Goal: Check status: Check status

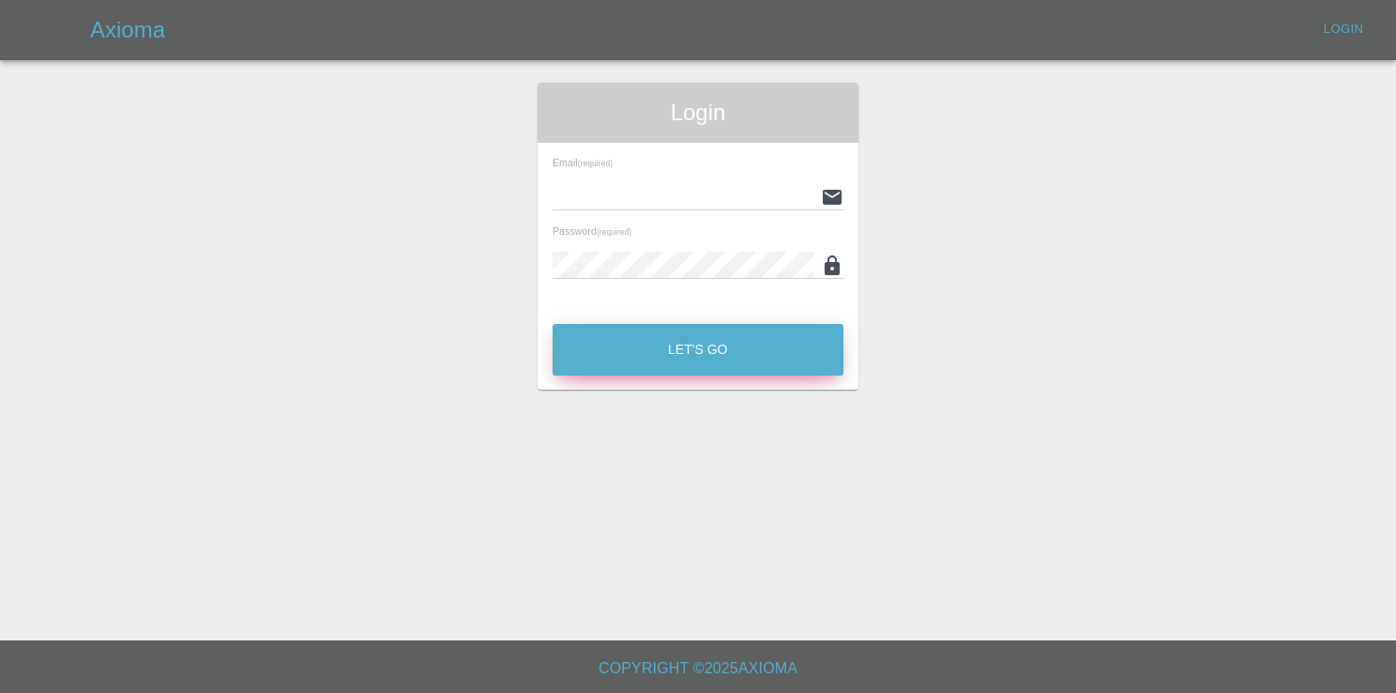
type input "[EMAIL_ADDRESS][DOMAIN_NAME]"
click at [704, 358] on button "Let's Go" at bounding box center [698, 350] width 291 height 52
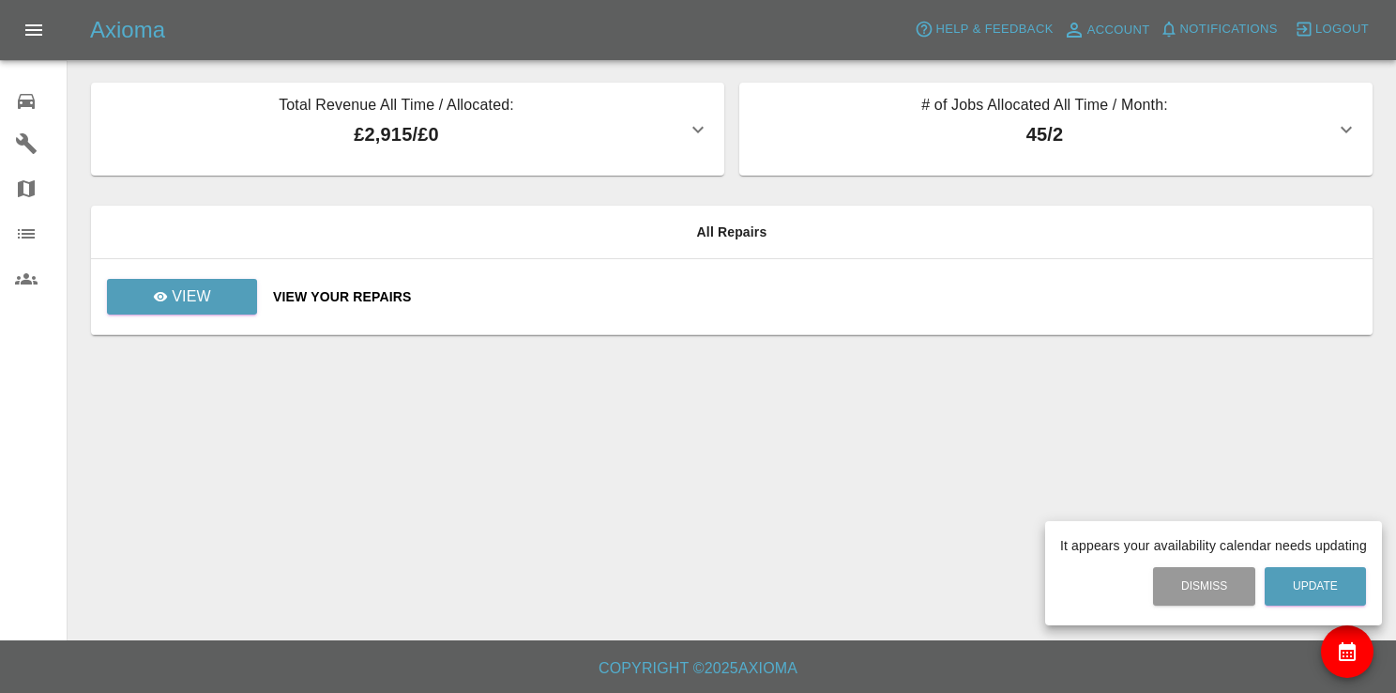
click at [193, 307] on div at bounding box center [698, 346] width 1396 height 693
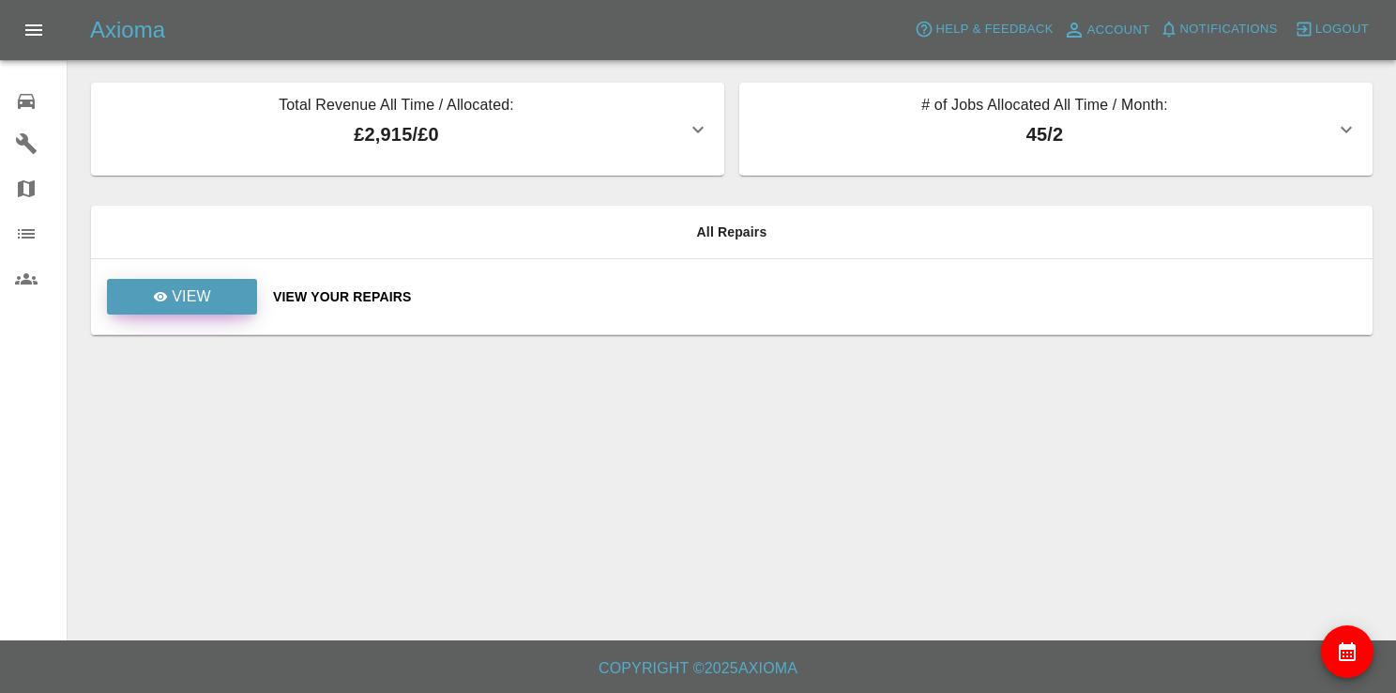
click at [189, 295] on p "View" at bounding box center [191, 296] width 39 height 23
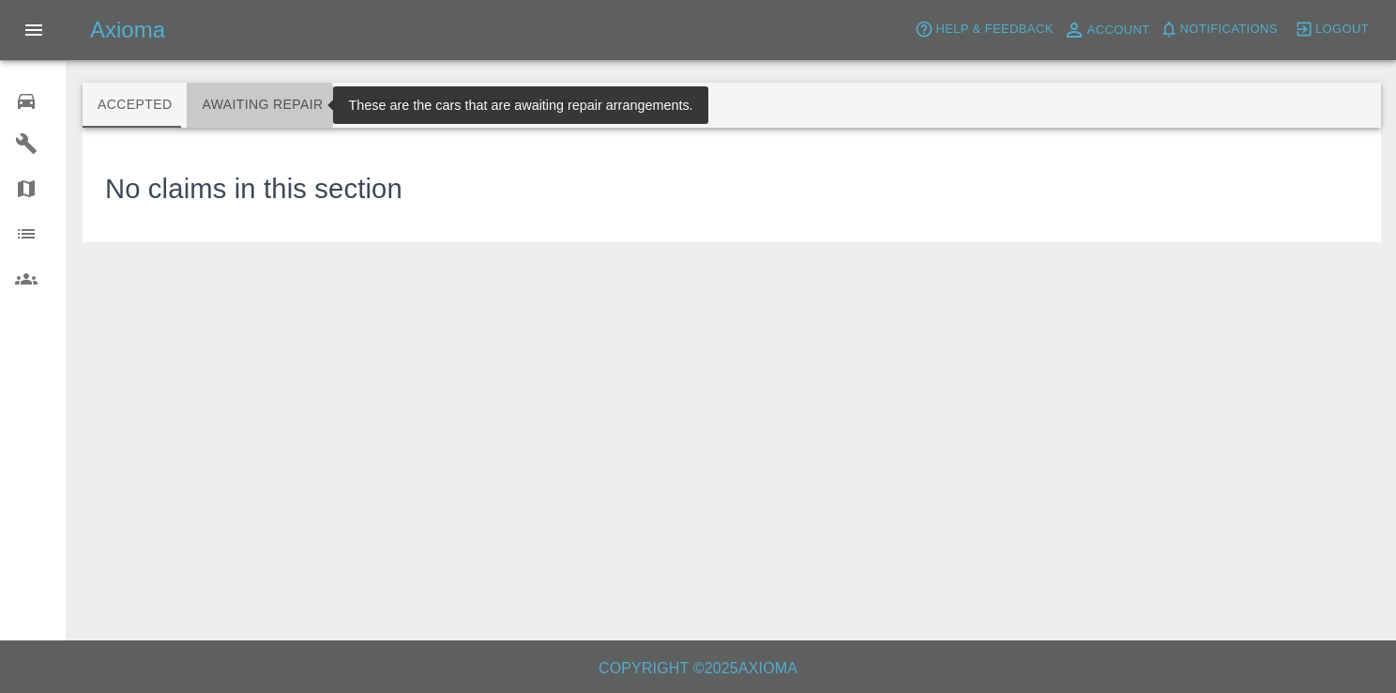
click at [237, 106] on button "Awaiting Repair" at bounding box center [262, 105] width 151 height 45
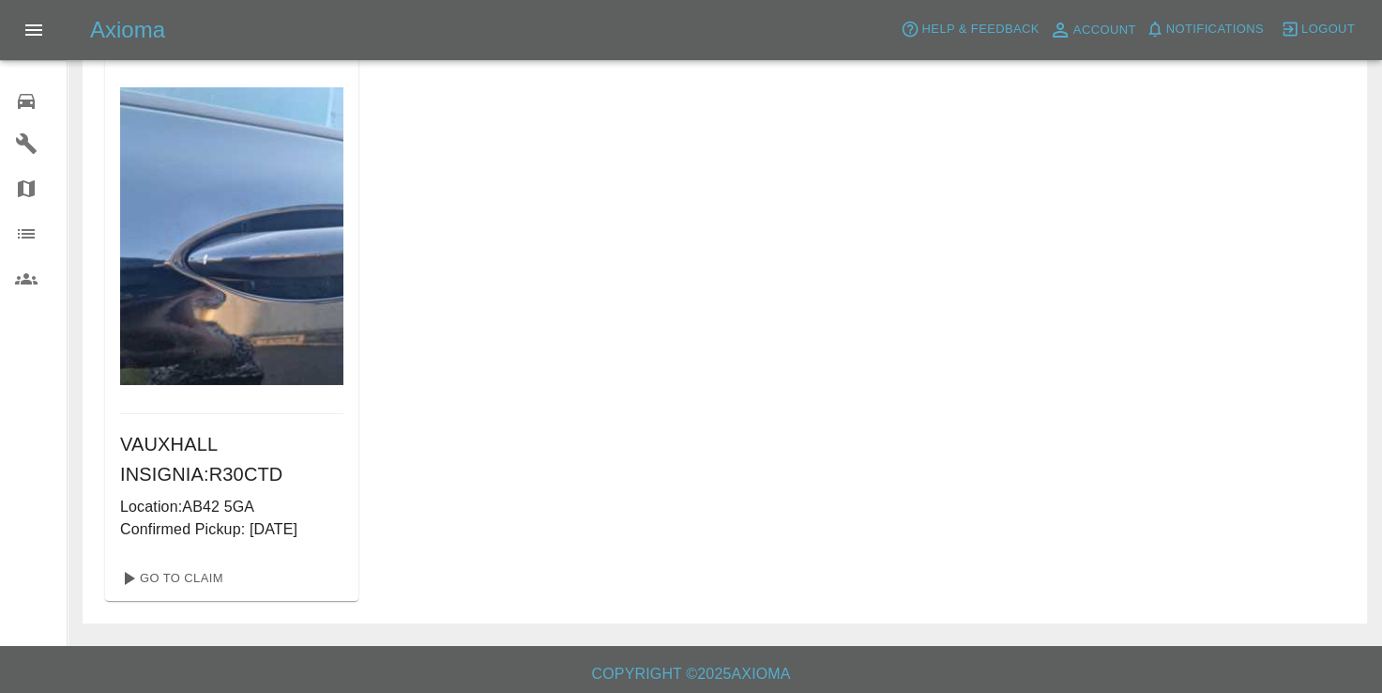
scroll to position [94, 0]
click at [965, 418] on div "VAUXHALL INSIGNIA : R30CTD Location: AB42 5GA Confirmed Pickup: [DATE] Go To Cl…" at bounding box center [725, 327] width 1240 height 543
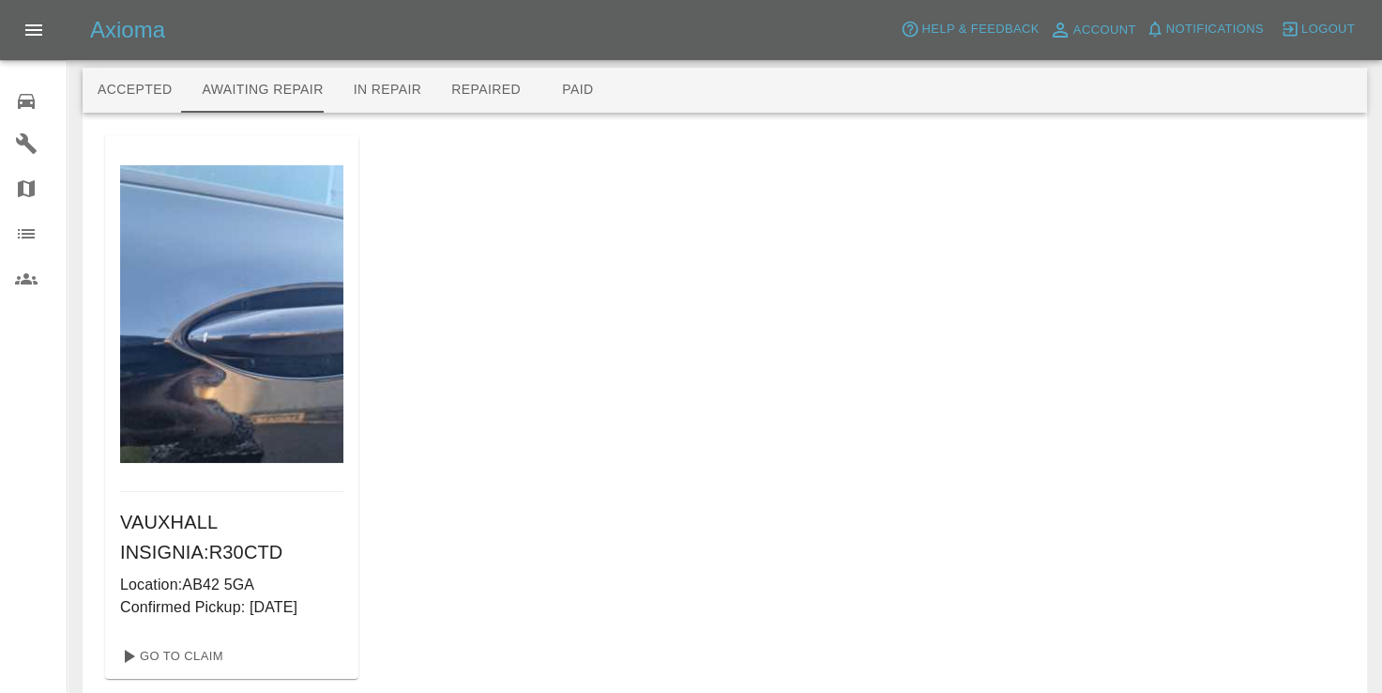
scroll to position [0, 0]
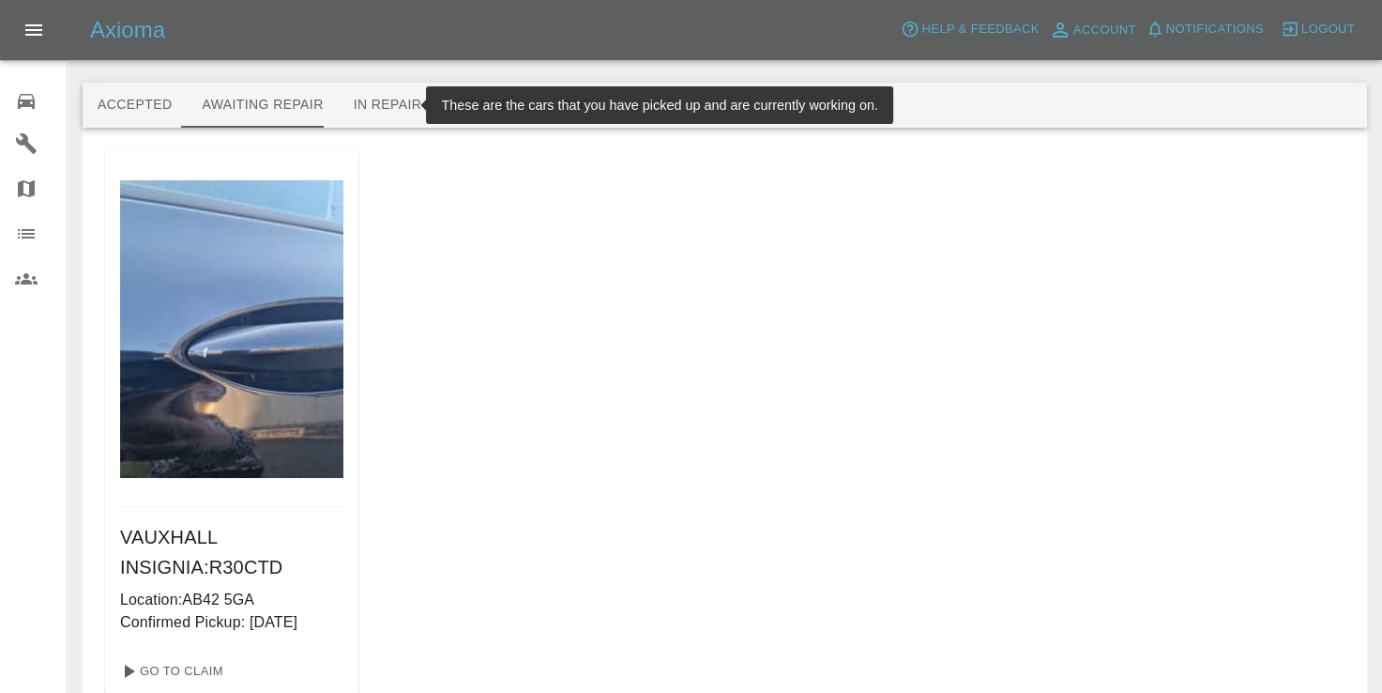
click at [368, 114] on button "In Repair" at bounding box center [388, 105] width 99 height 45
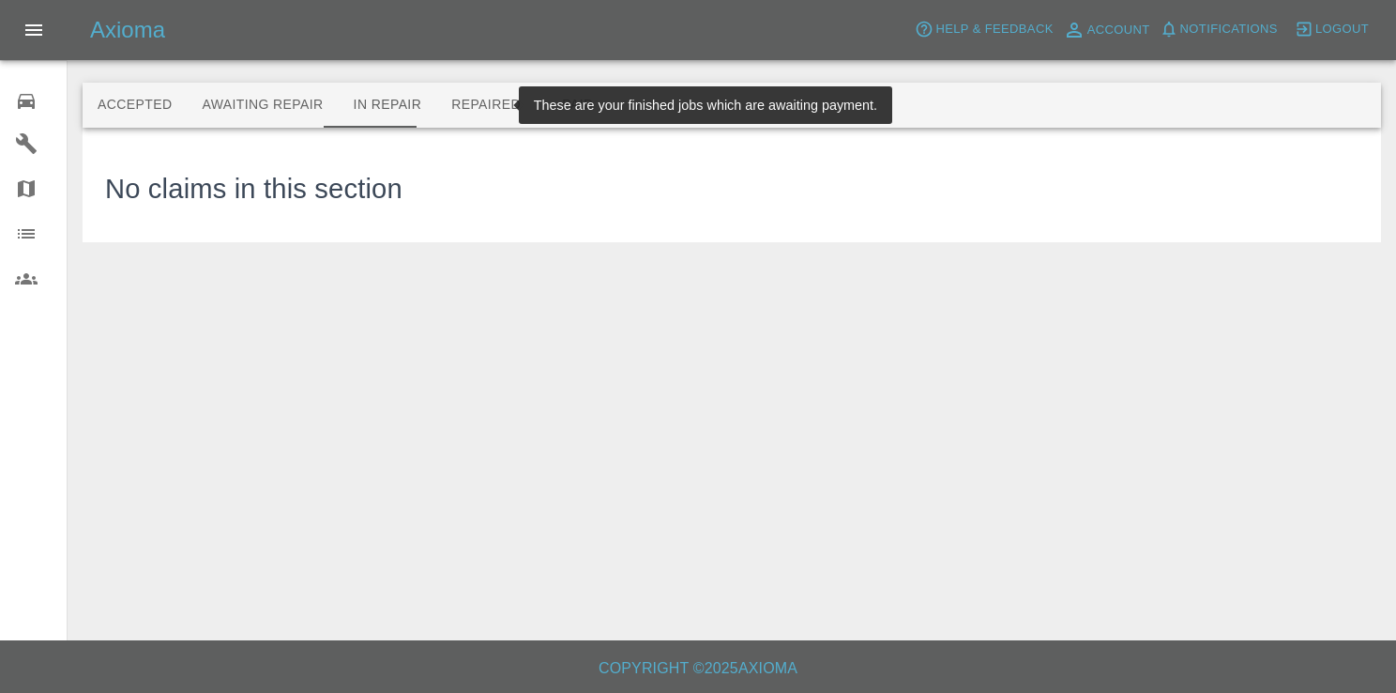
click at [473, 120] on button "Repaired" at bounding box center [485, 105] width 99 height 45
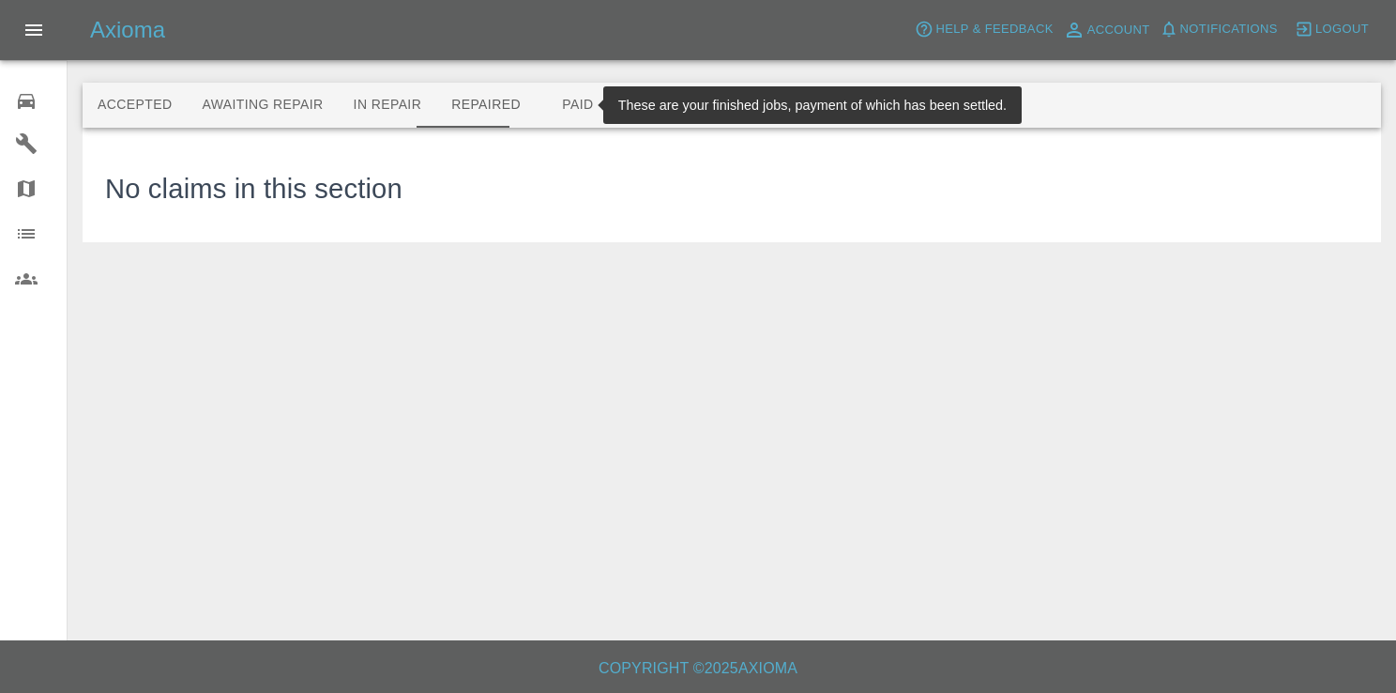
click at [536, 106] on button "Paid" at bounding box center [578, 105] width 84 height 45
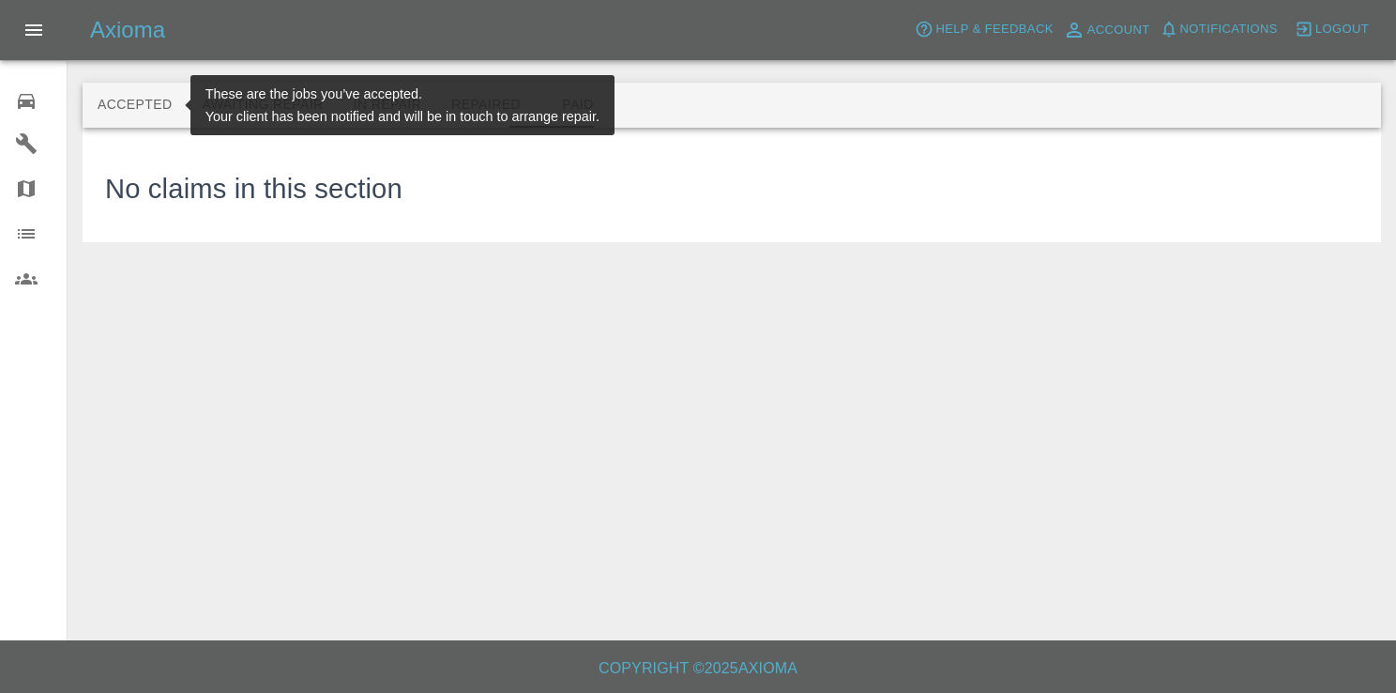
click at [162, 104] on button "Accepted" at bounding box center [135, 105] width 104 height 45
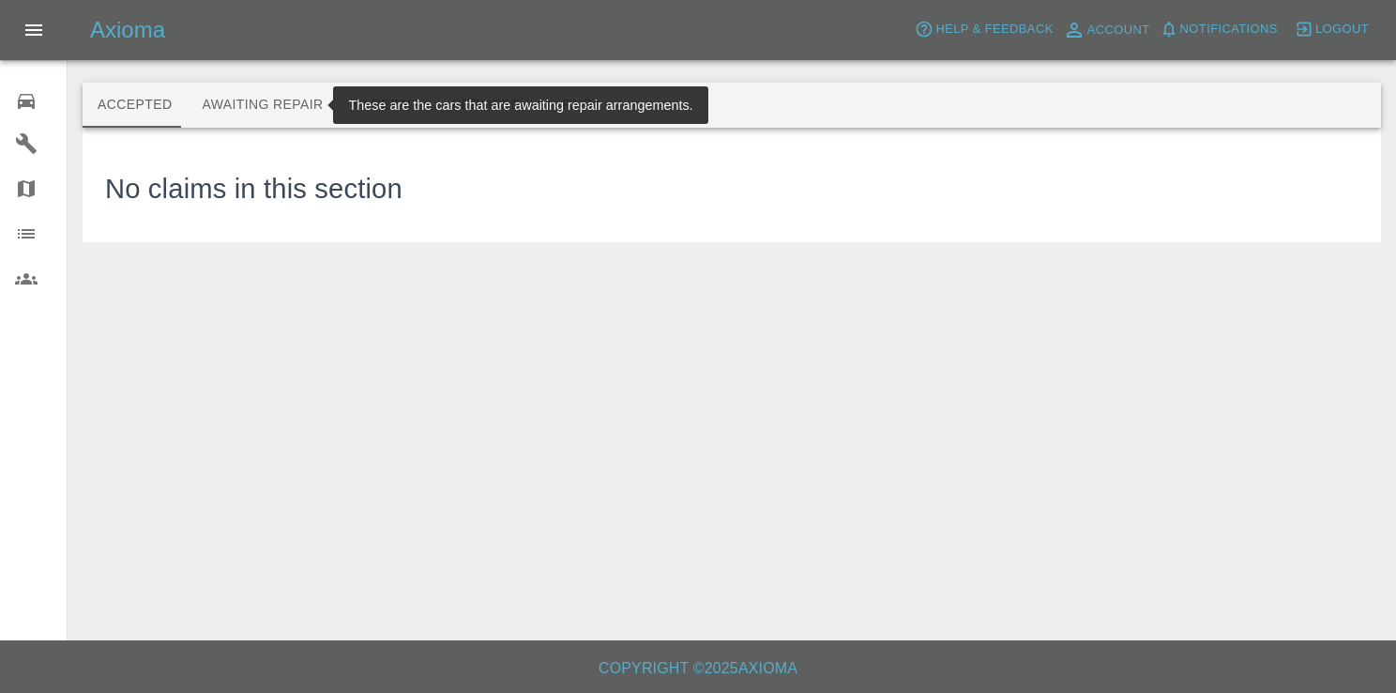
drag, startPoint x: 206, startPoint y: 103, endPoint x: 261, endPoint y: 112, distance: 55.1
click at [215, 105] on button "Awaiting Repair" at bounding box center [262, 105] width 151 height 45
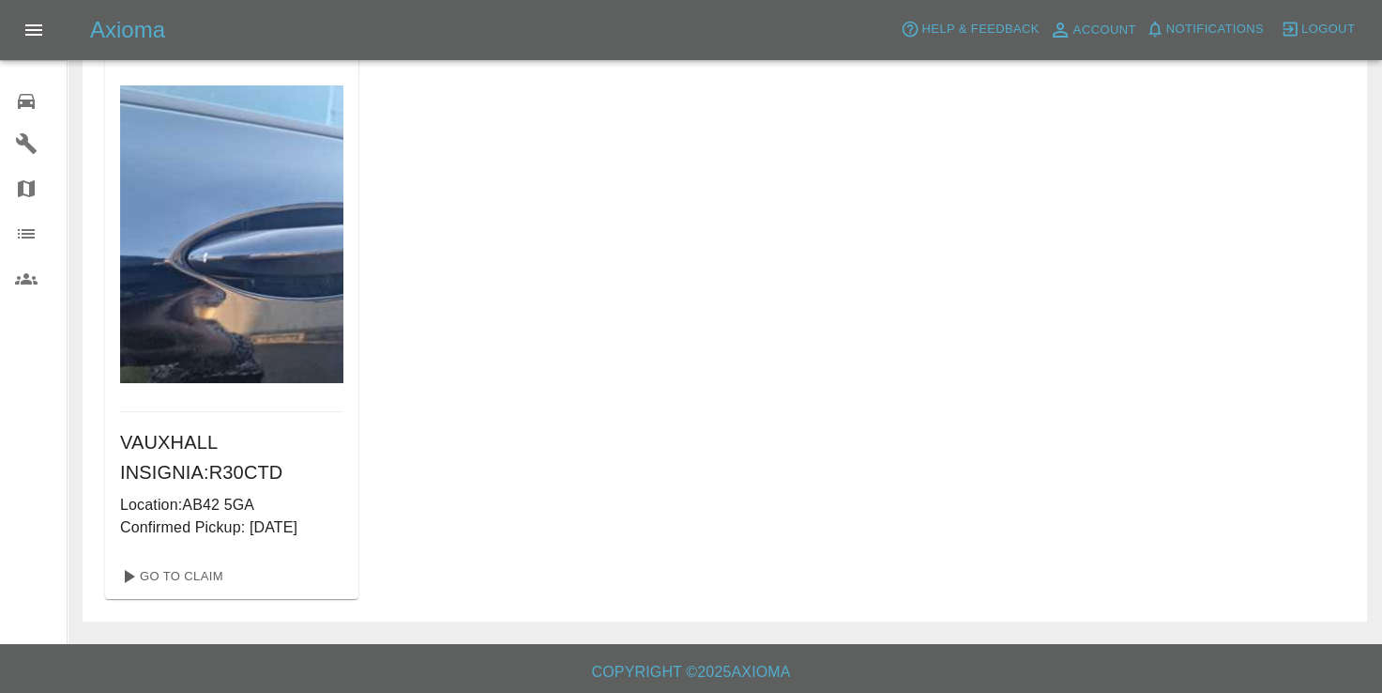
scroll to position [98, 0]
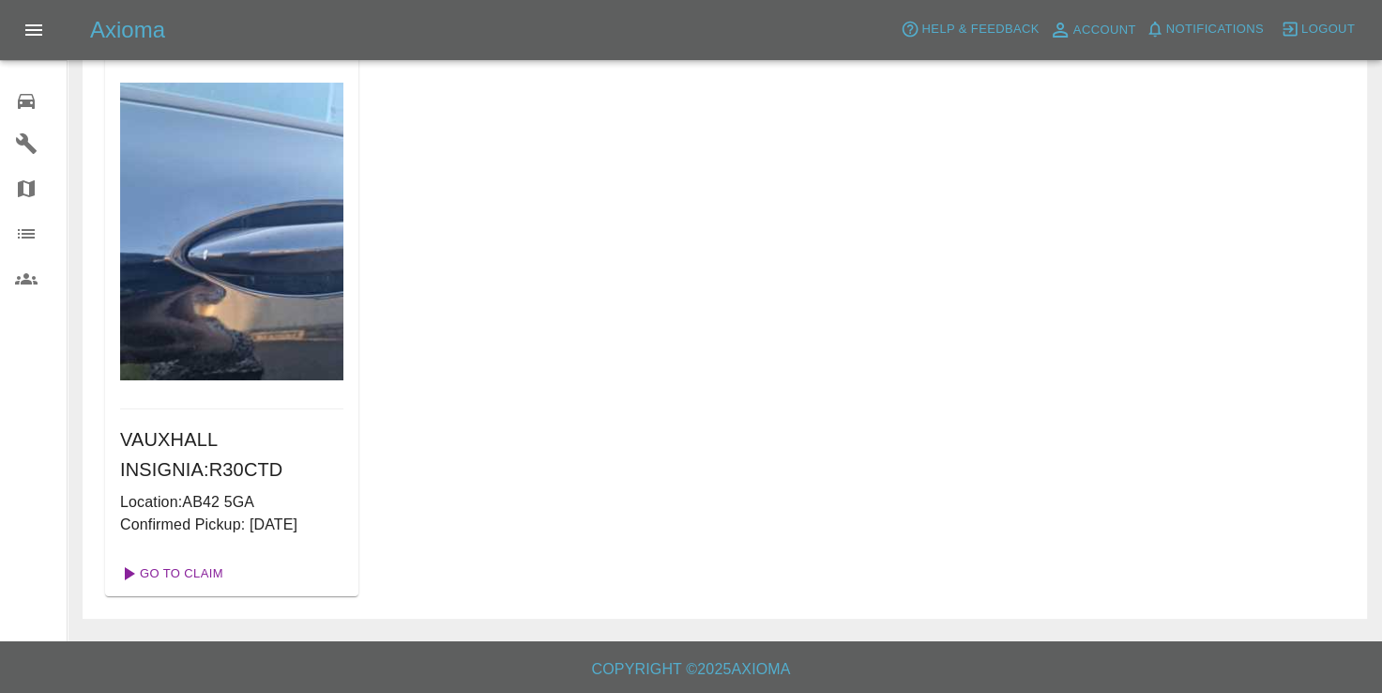
click at [188, 575] on link "Go To Claim" at bounding box center [170, 573] width 115 height 30
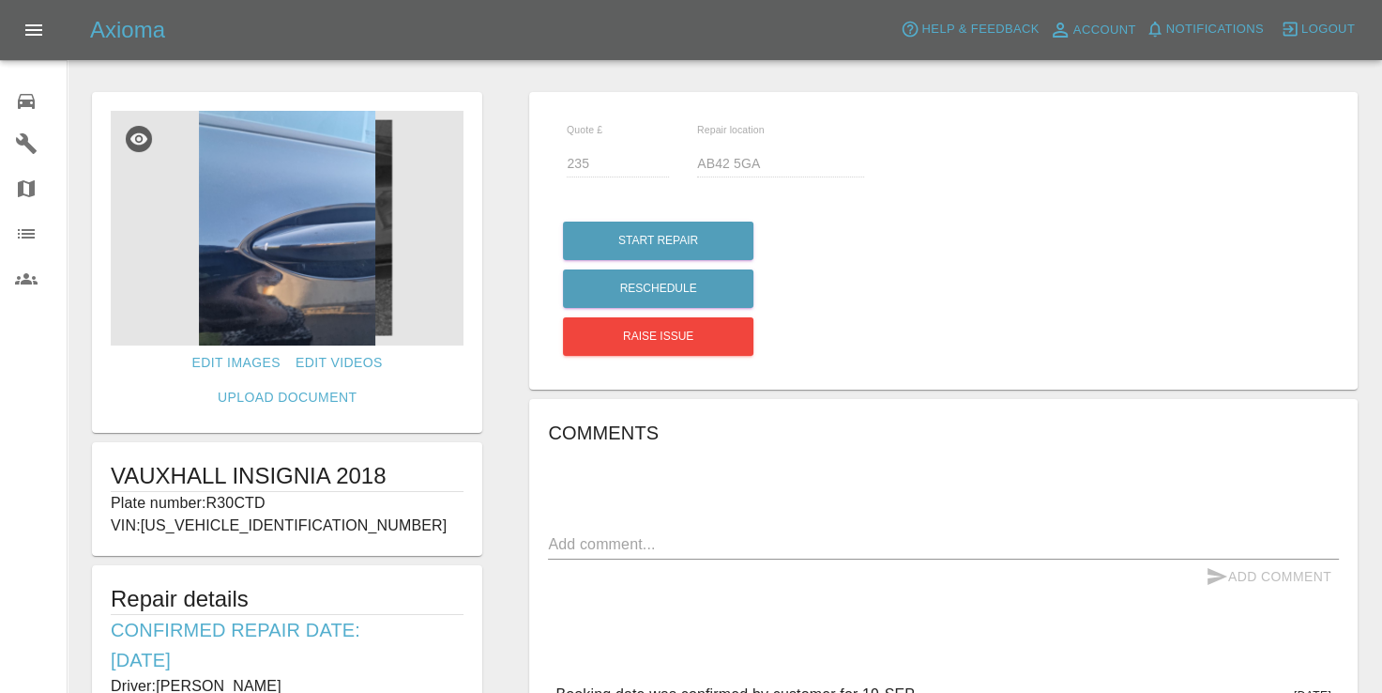
click at [325, 252] on img at bounding box center [287, 228] width 353 height 235
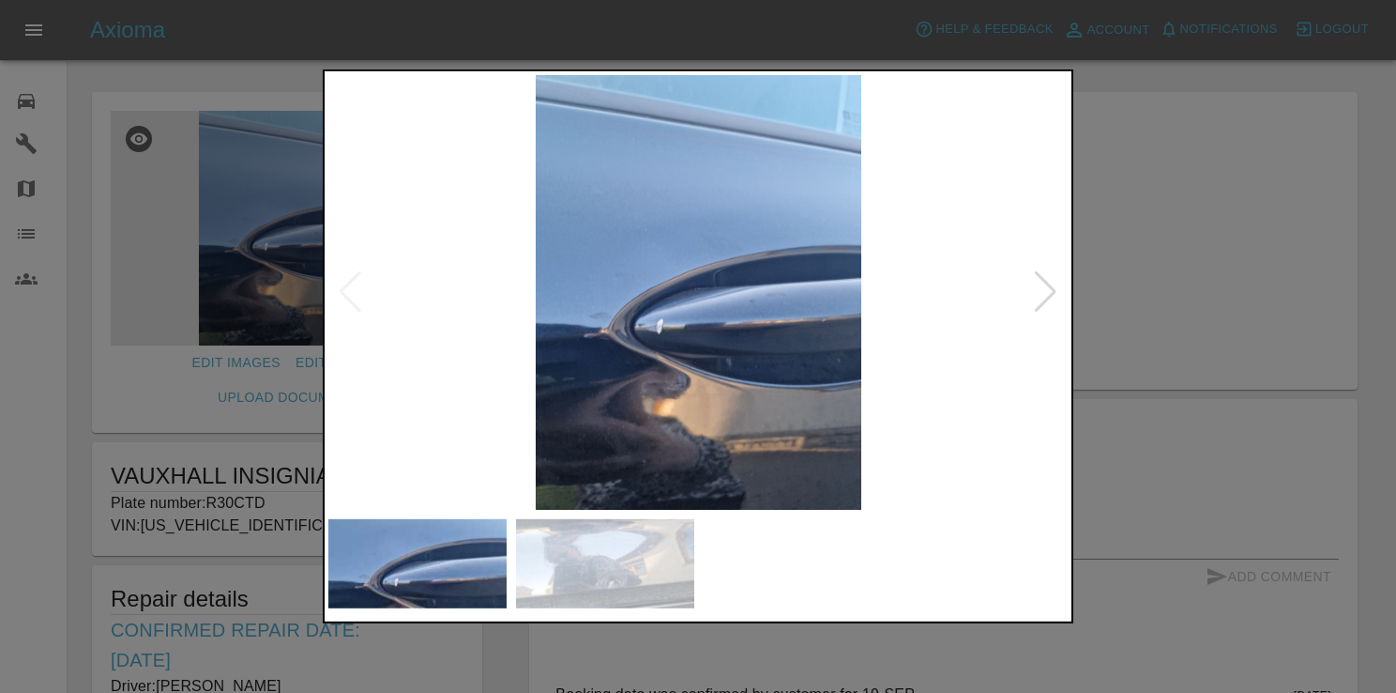
click at [1036, 273] on div at bounding box center [697, 292] width 739 height 434
click at [1040, 280] on div at bounding box center [1045, 291] width 25 height 41
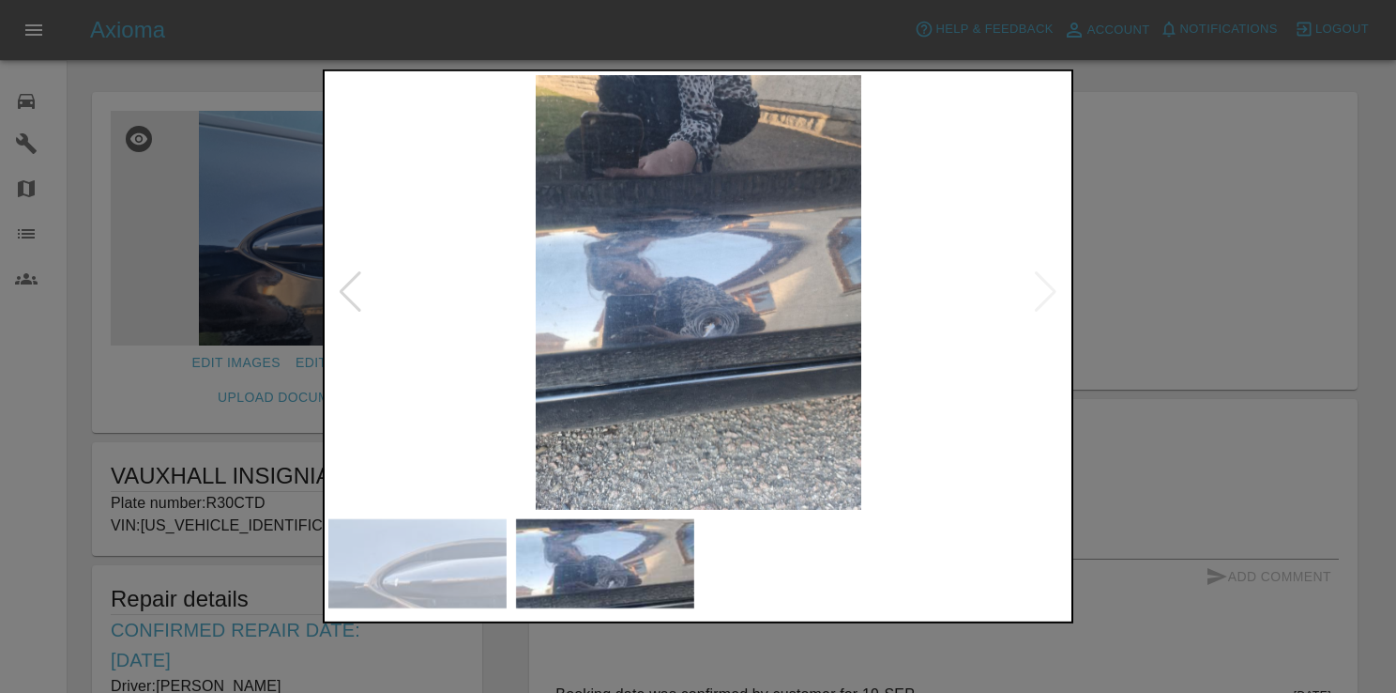
click at [578, 556] on img at bounding box center [605, 564] width 178 height 90
click at [95, 403] on div at bounding box center [698, 346] width 1396 height 693
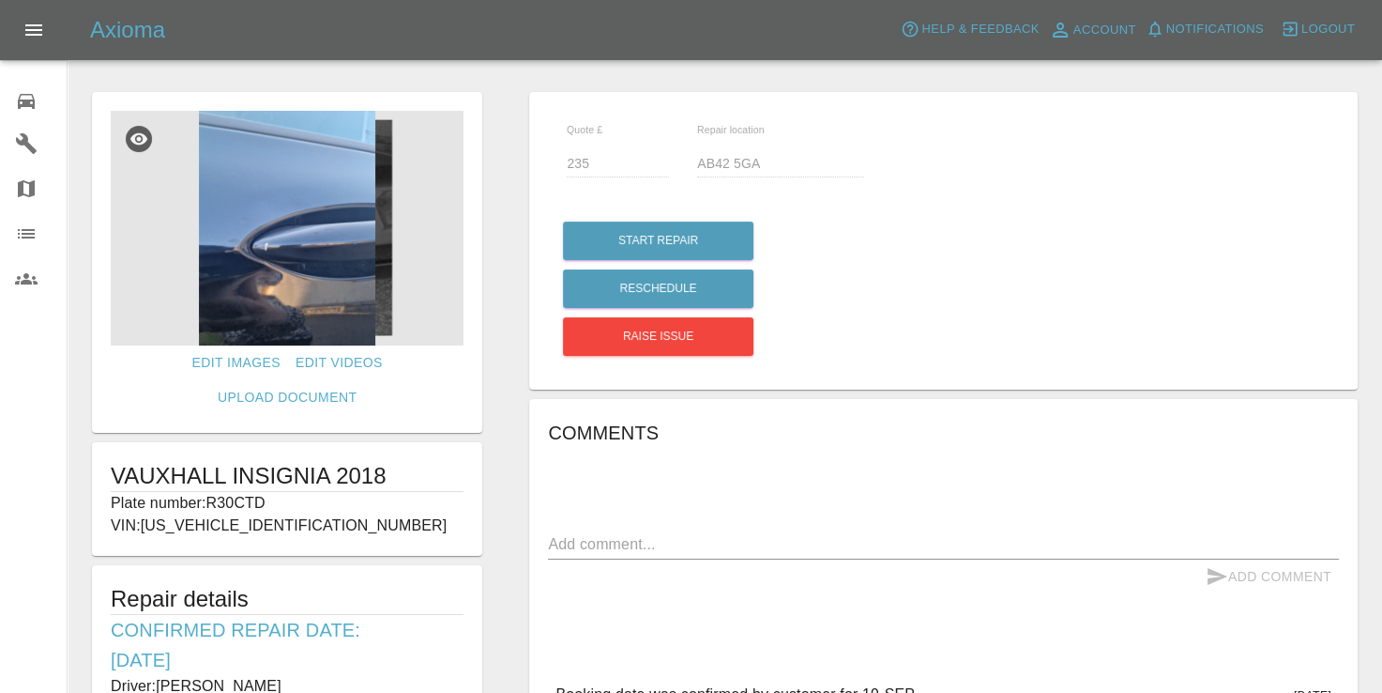
click at [437, 309] on img at bounding box center [287, 228] width 353 height 235
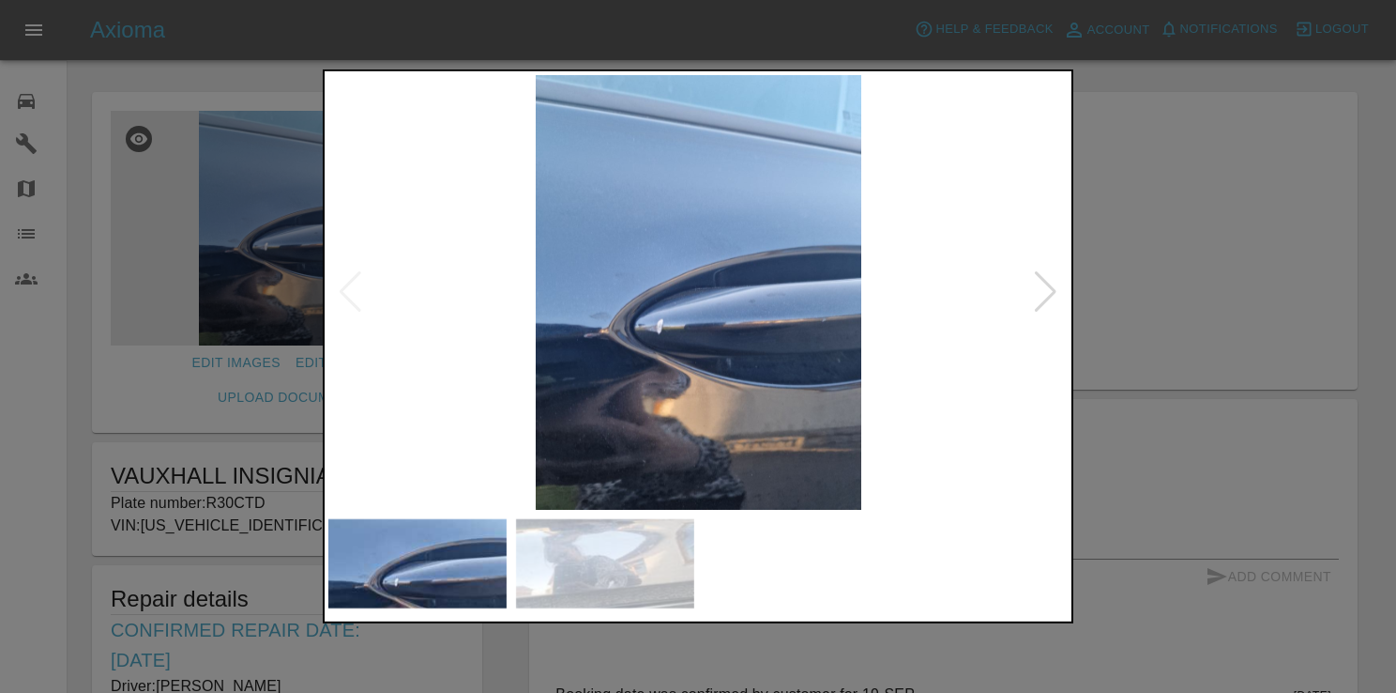
click at [603, 599] on img at bounding box center [605, 564] width 178 height 90
